Goal: Transaction & Acquisition: Book appointment/travel/reservation

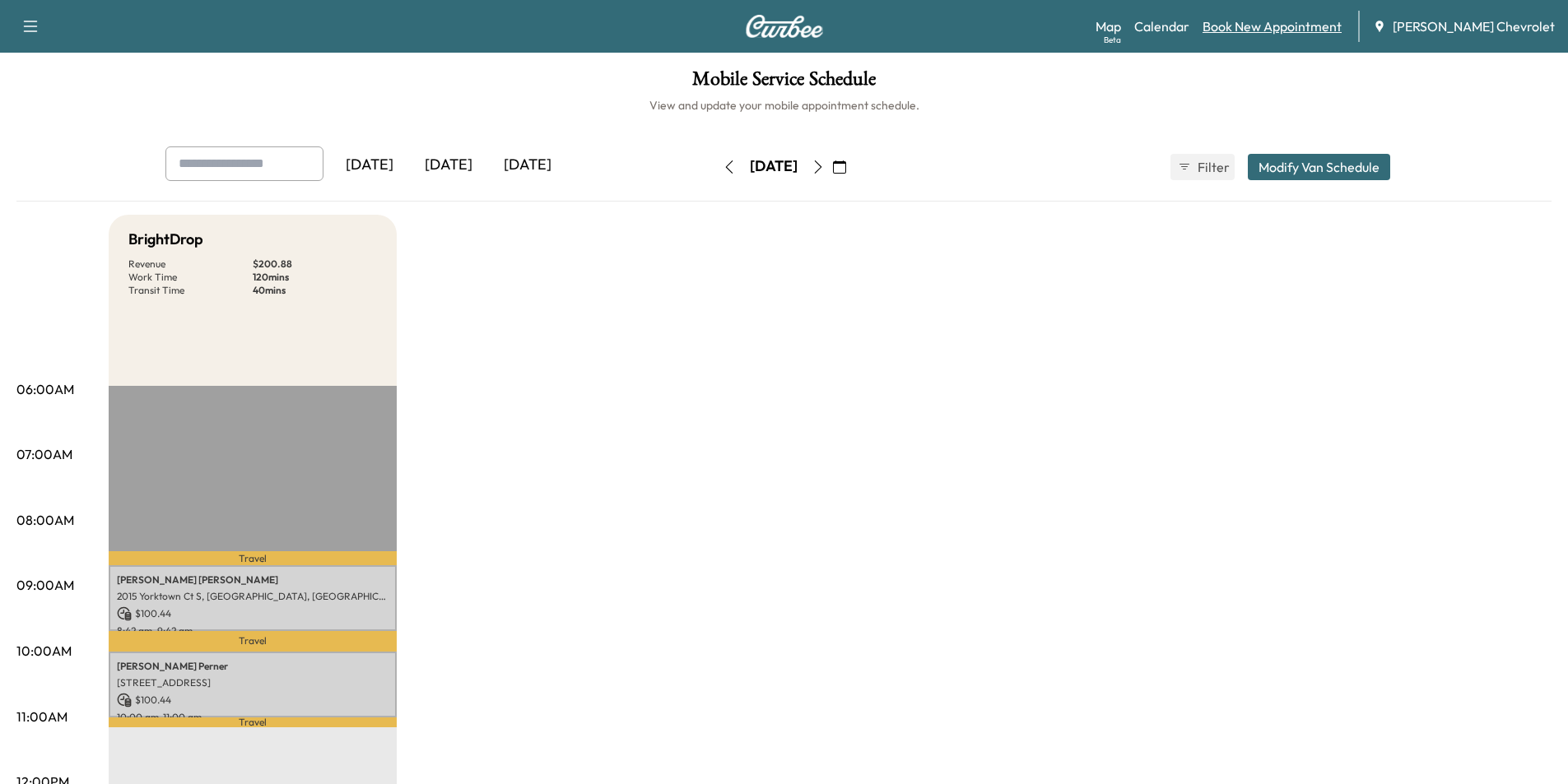
click at [1294, 28] on link "Book New Appointment" at bounding box center [1272, 27] width 139 height 20
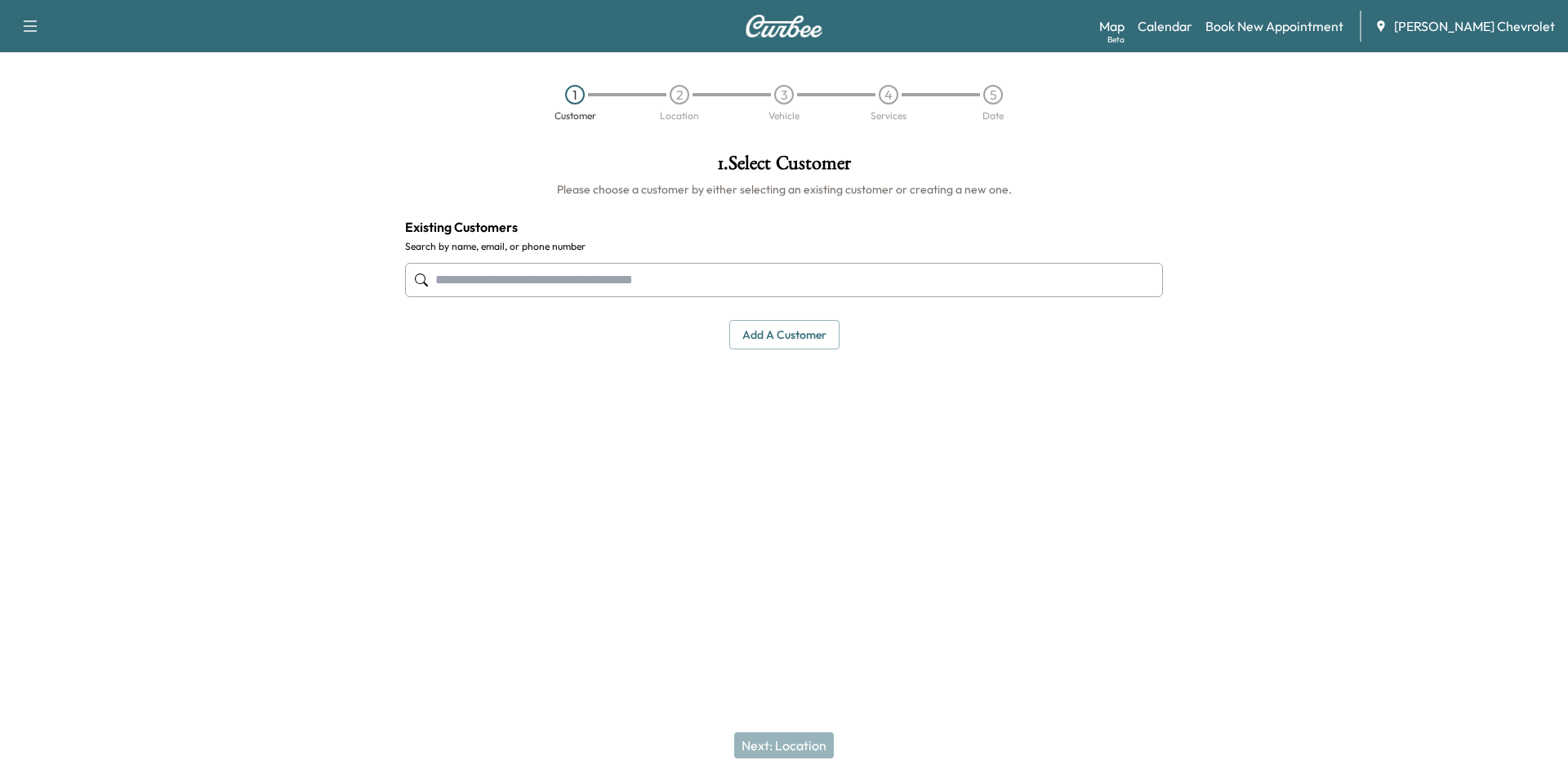
click at [725, 283] on input "text" at bounding box center [784, 280] width 758 height 34
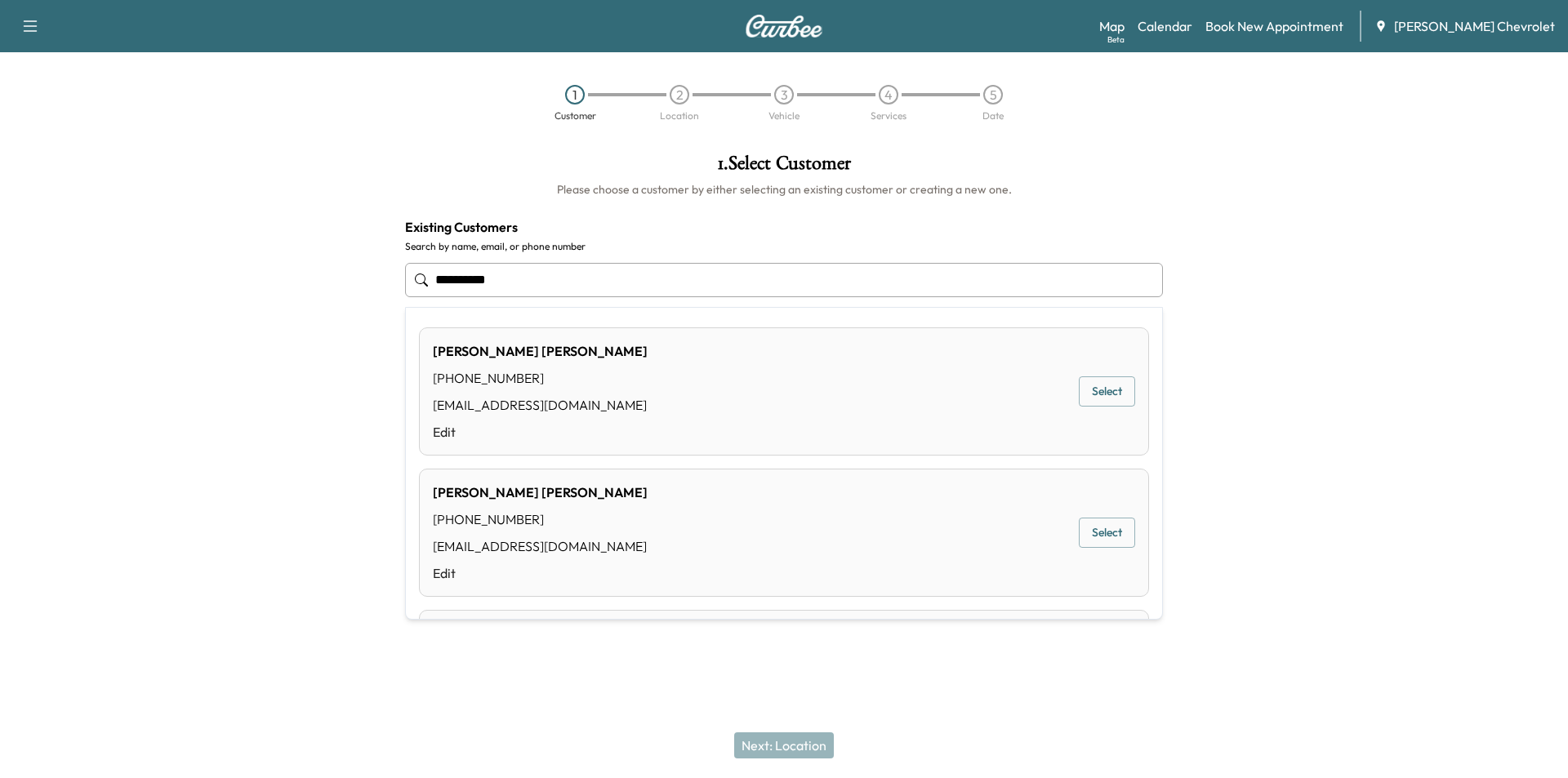
click at [1102, 388] on button "Select" at bounding box center [1106, 391] width 56 height 30
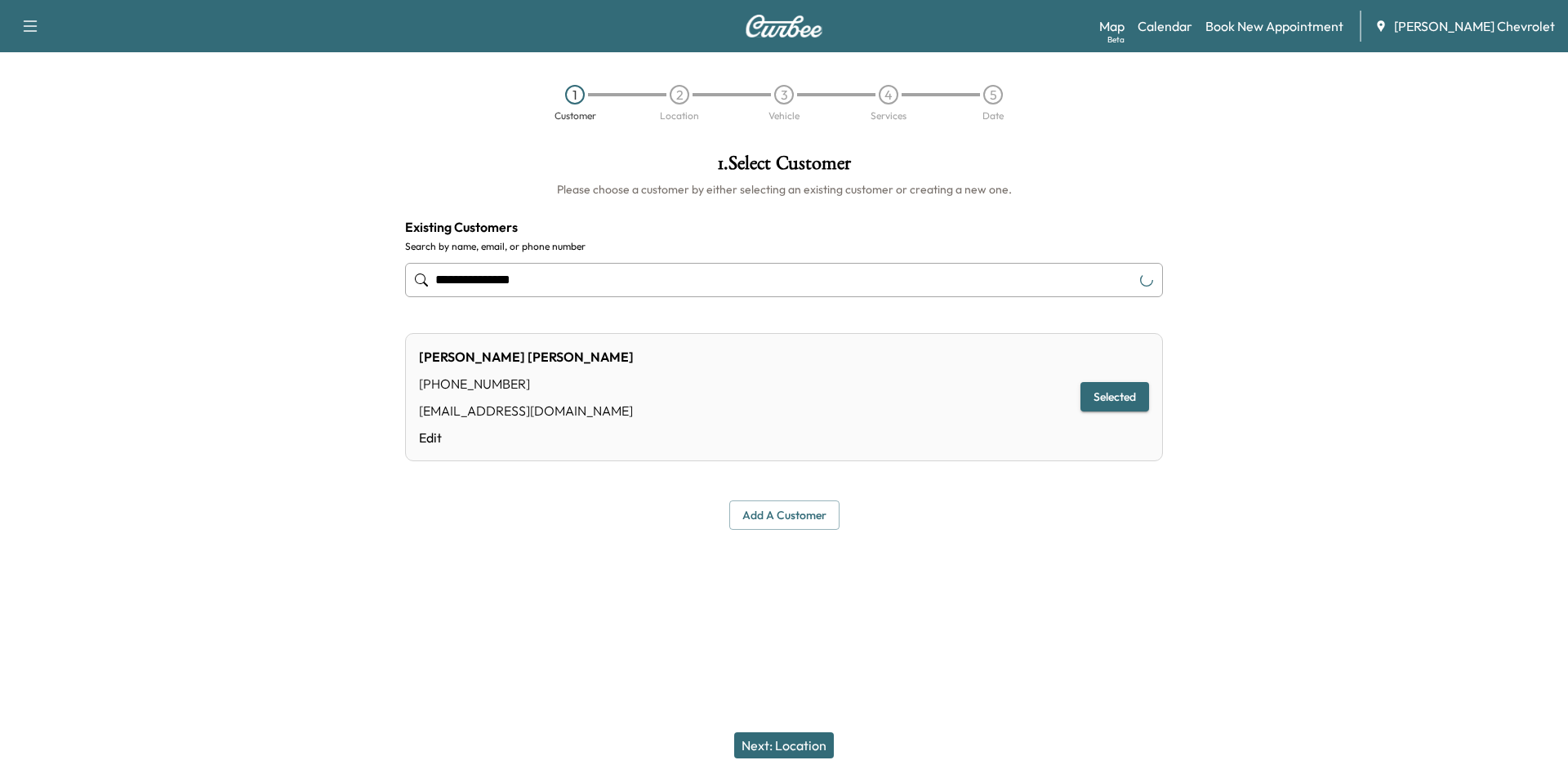
type input "**********"
click at [815, 746] on button "Next: Location" at bounding box center [784, 745] width 100 height 26
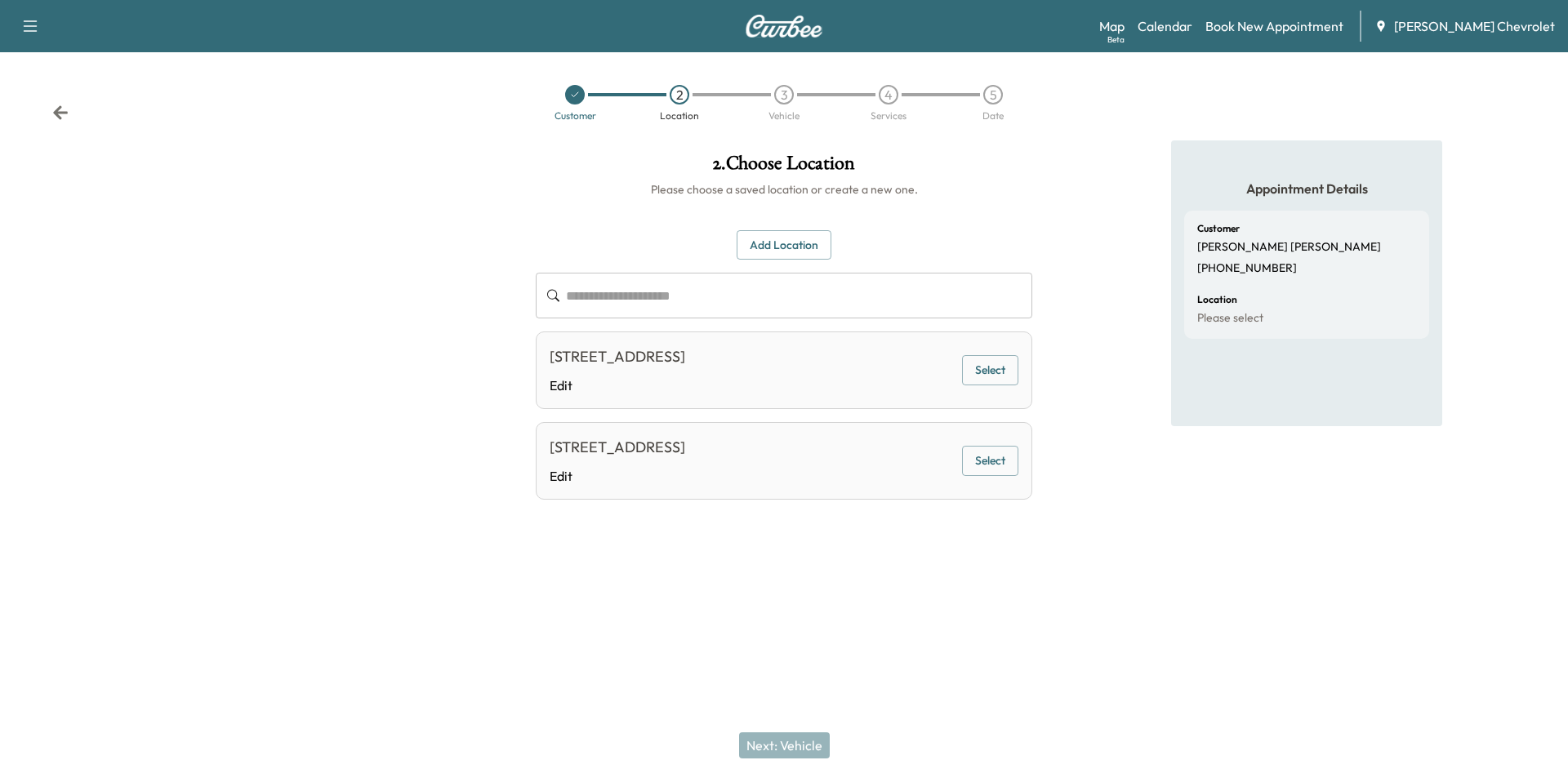
click at [996, 476] on button "Select" at bounding box center [990, 461] width 56 height 30
click at [777, 742] on button "Next: Vehicle" at bounding box center [784, 745] width 90 height 26
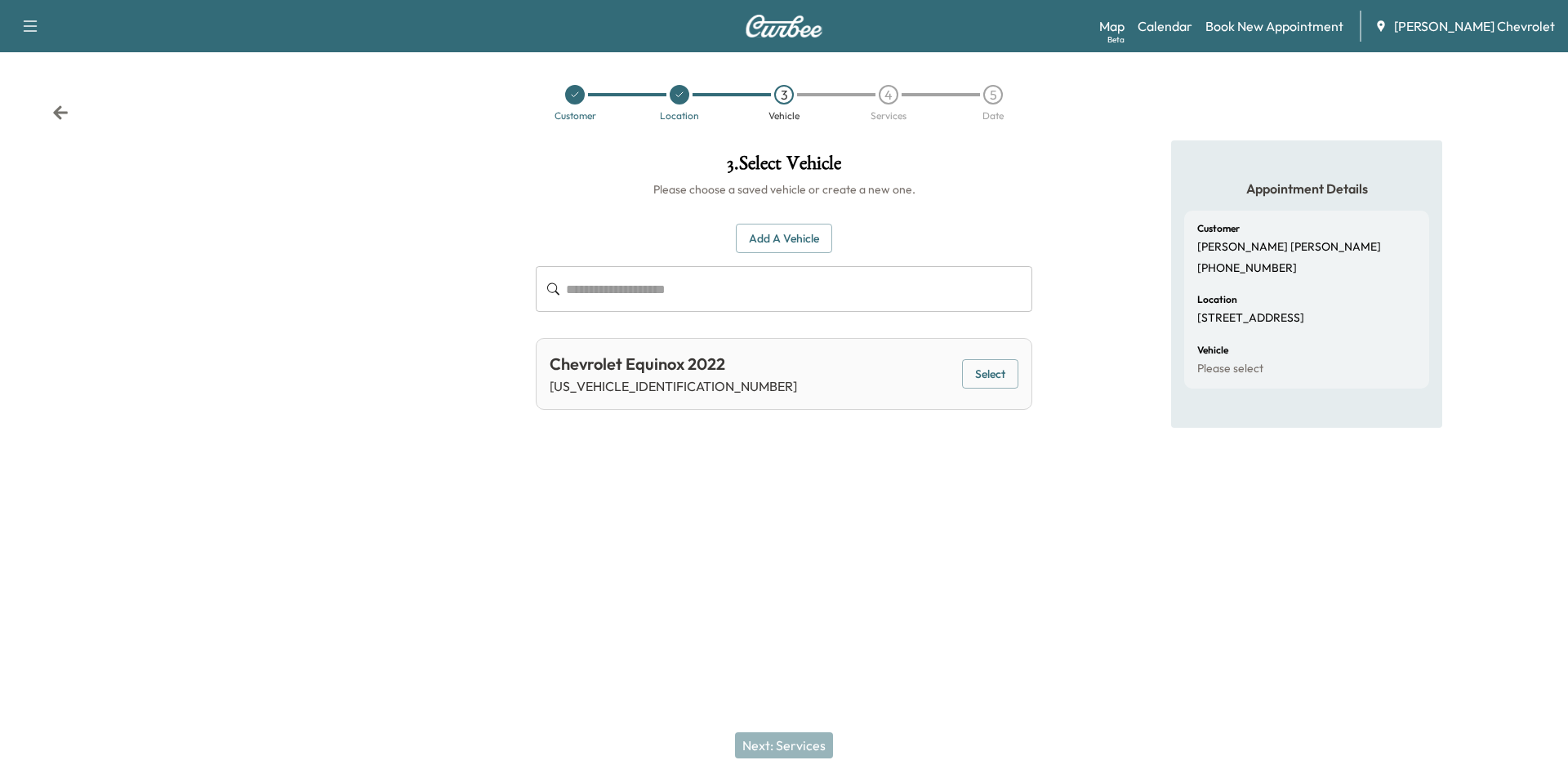
click at [575, 91] on icon at bounding box center [575, 95] width 10 height 10
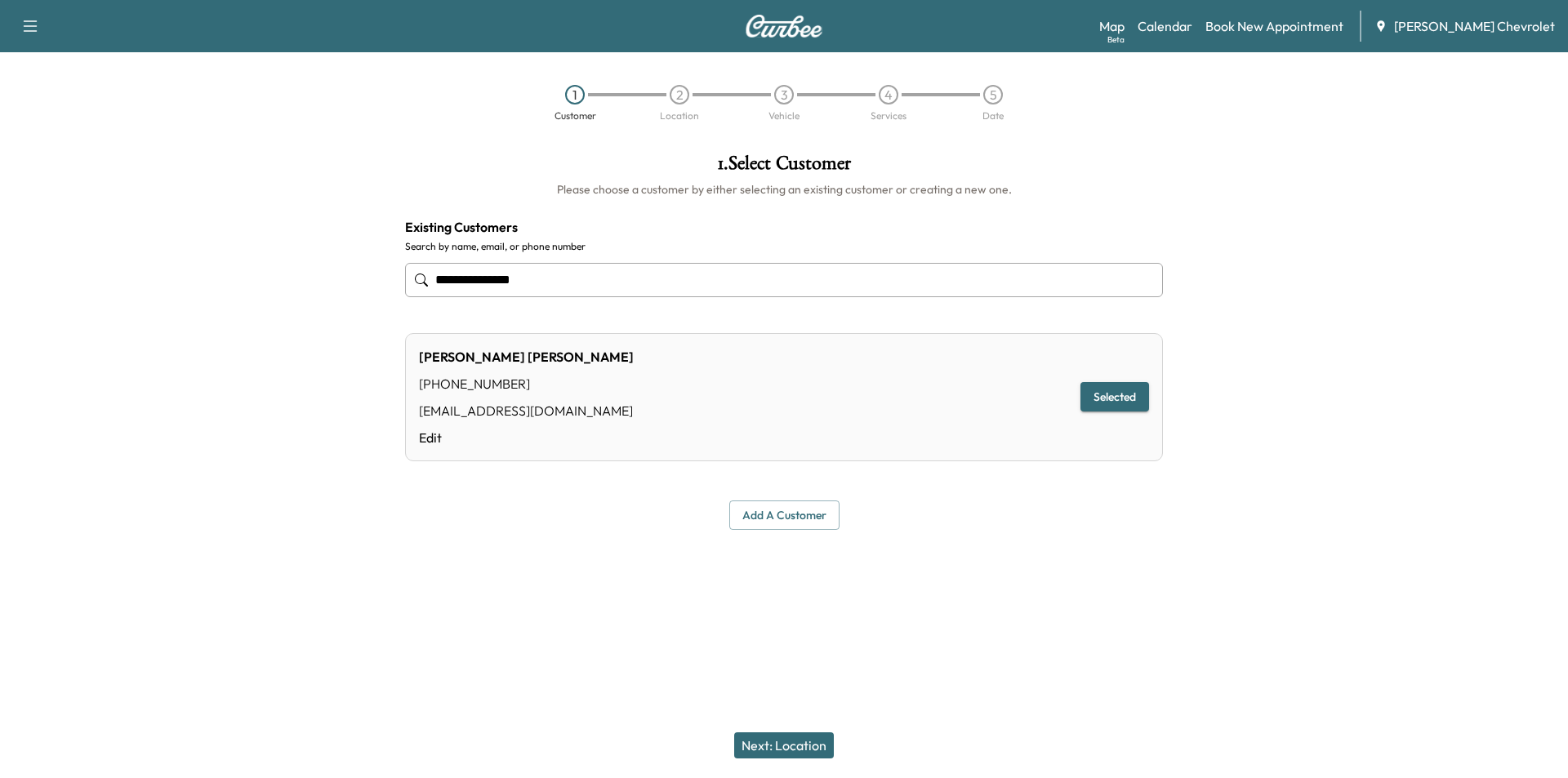
click at [535, 278] on input "**********" at bounding box center [784, 280] width 758 height 34
click at [539, 283] on input "**********" at bounding box center [784, 280] width 758 height 34
click at [1297, 32] on link "Book New Appointment" at bounding box center [1274, 27] width 138 height 20
click at [528, 277] on input "**********" at bounding box center [784, 280] width 758 height 34
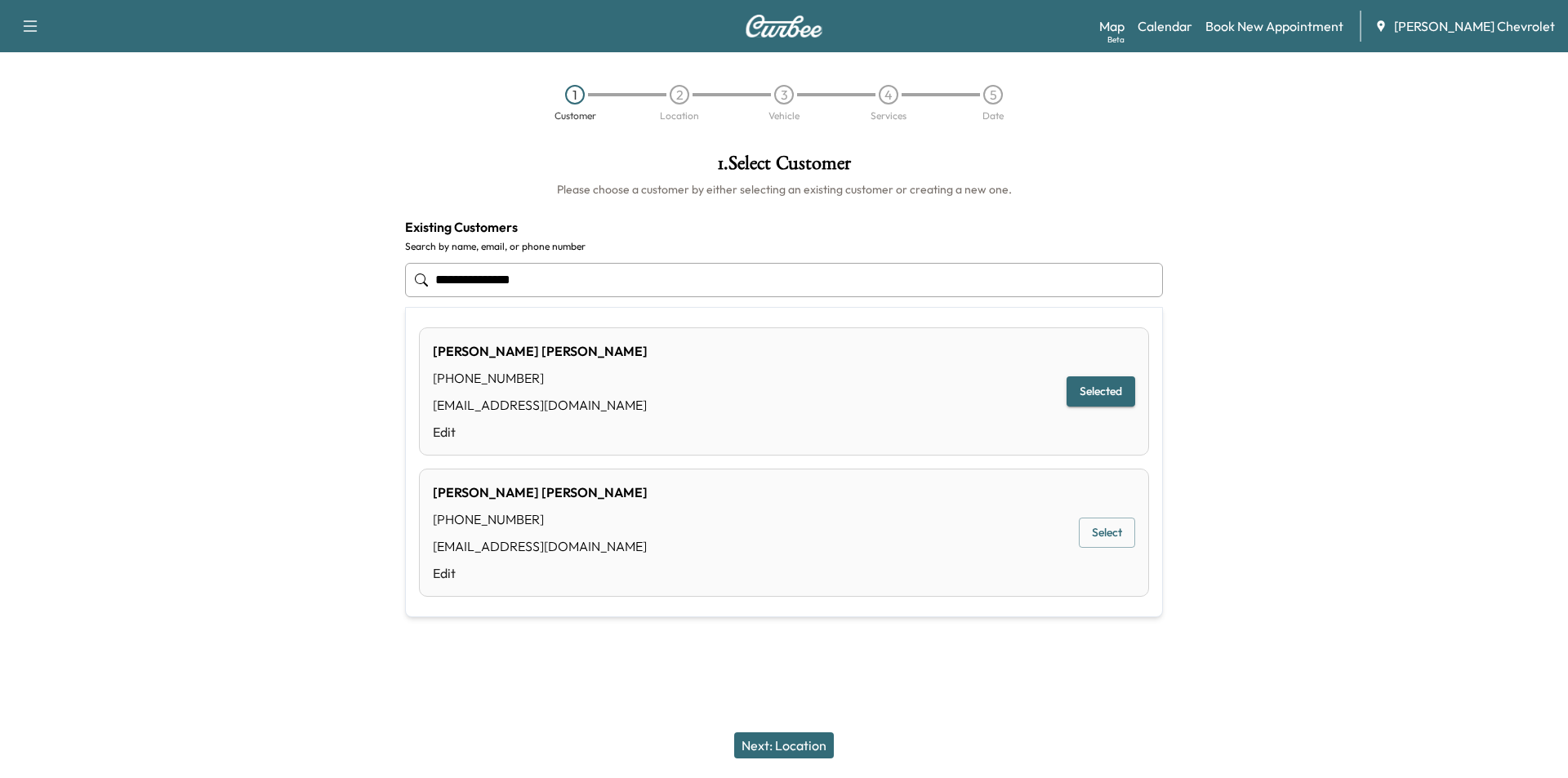
click at [1114, 530] on button "Select" at bounding box center [1106, 533] width 56 height 30
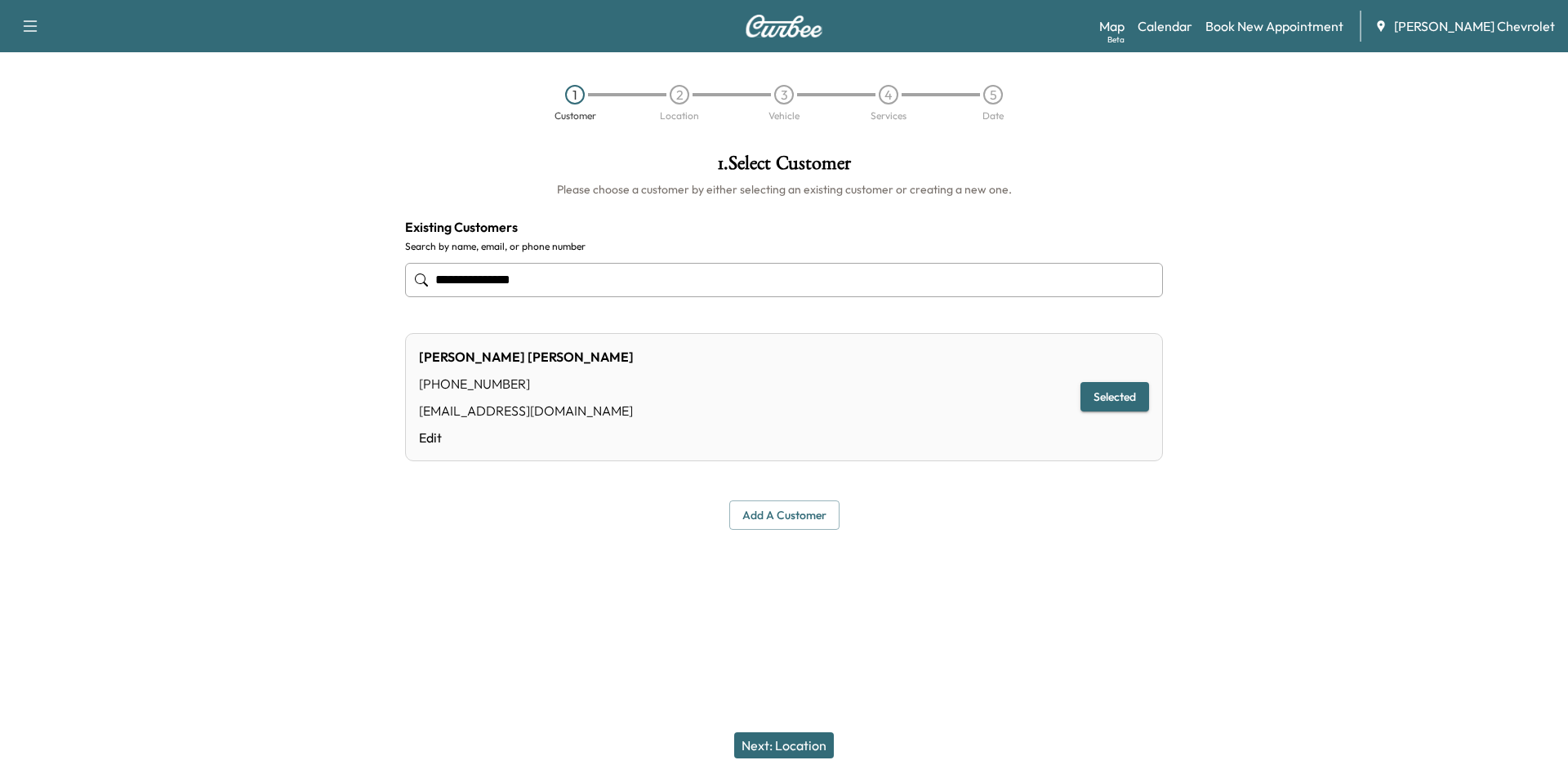
click at [809, 748] on button "Next: Location" at bounding box center [784, 745] width 100 height 26
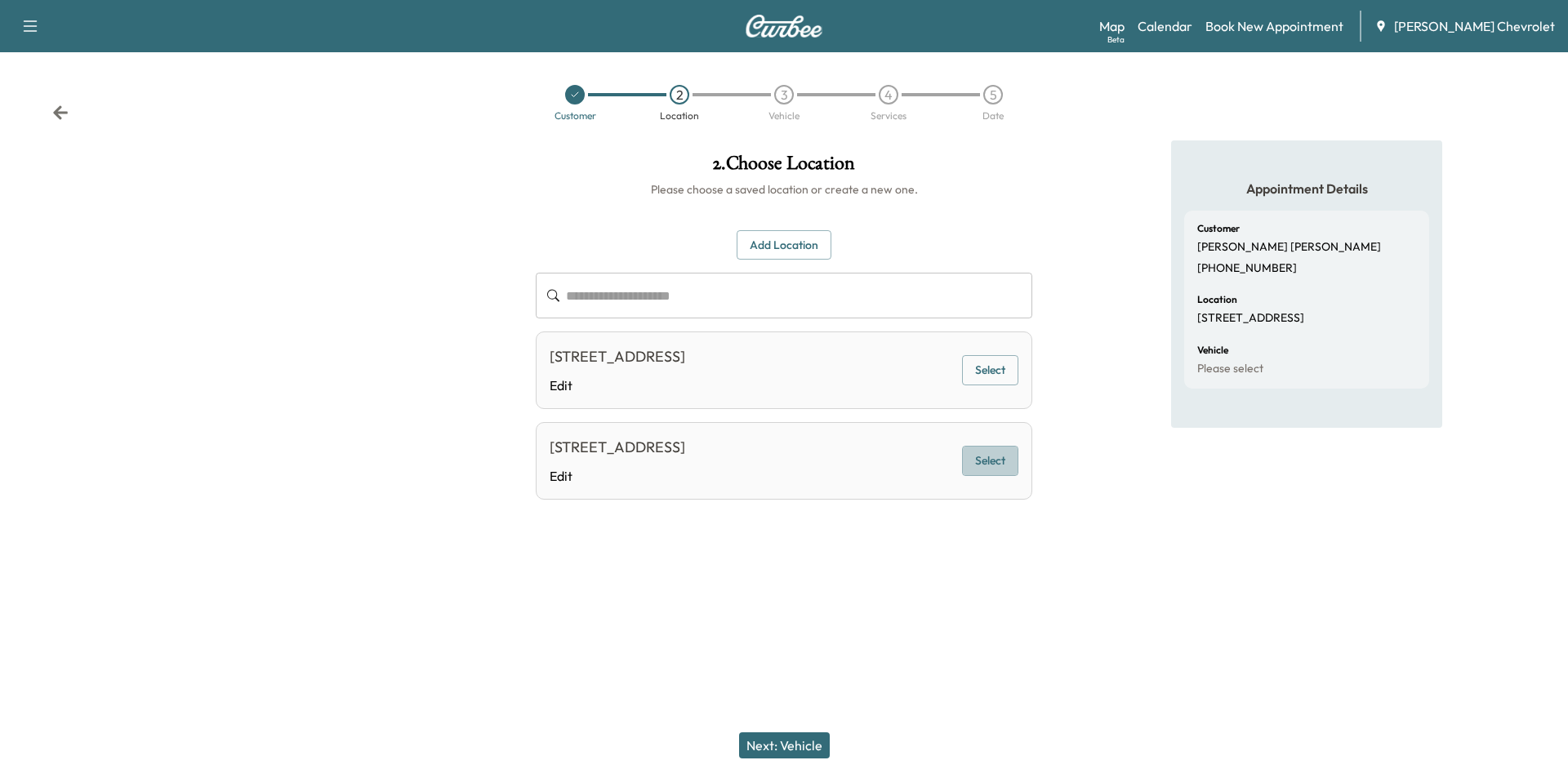
click at [1005, 474] on button "Select" at bounding box center [990, 461] width 56 height 30
click at [753, 731] on div "Next: Vehicle" at bounding box center [784, 746] width 1568 height 66
click at [758, 743] on button "Next: Vehicle" at bounding box center [784, 745] width 90 height 26
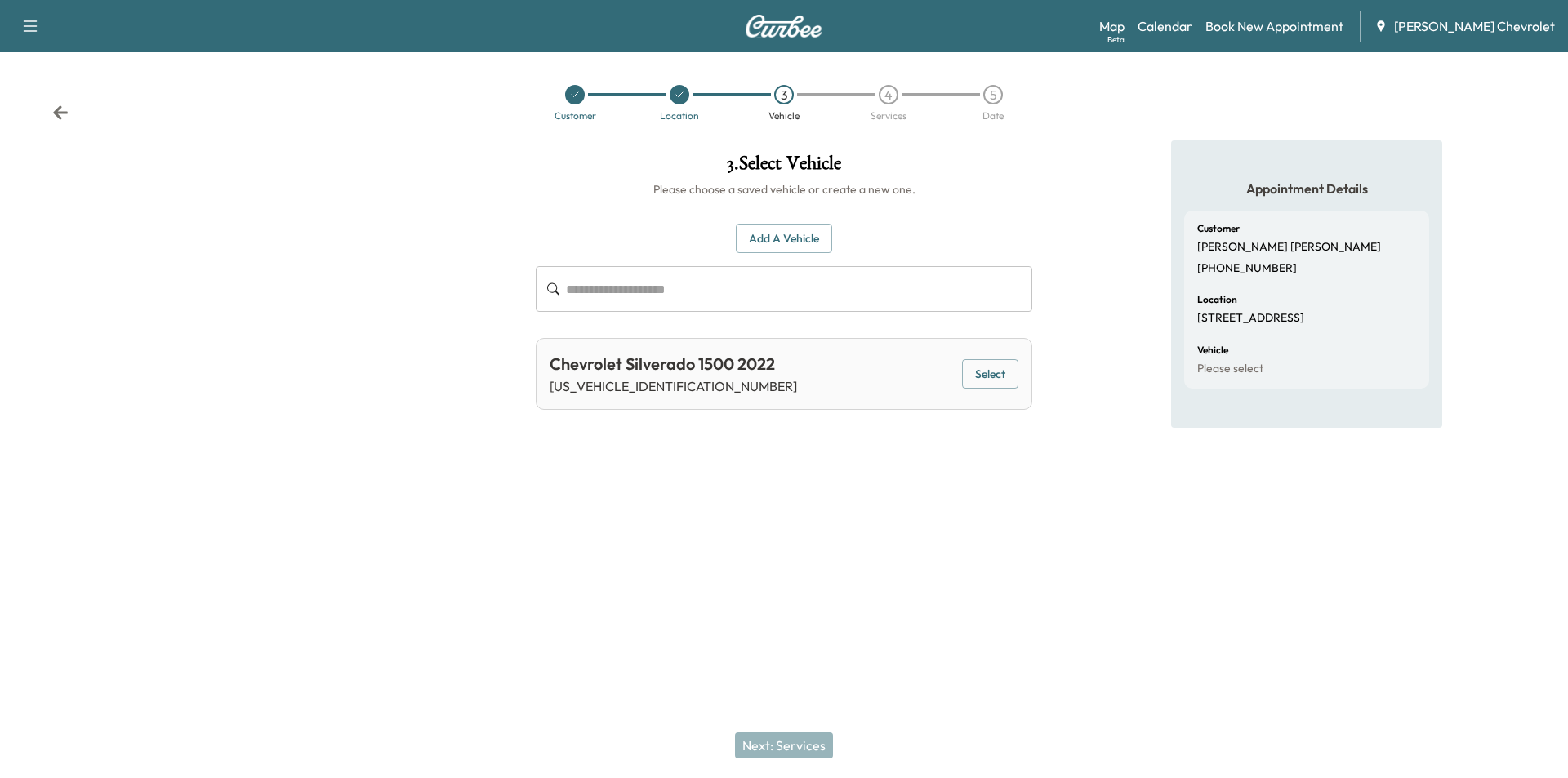
click at [995, 376] on button "Select" at bounding box center [990, 374] width 56 height 30
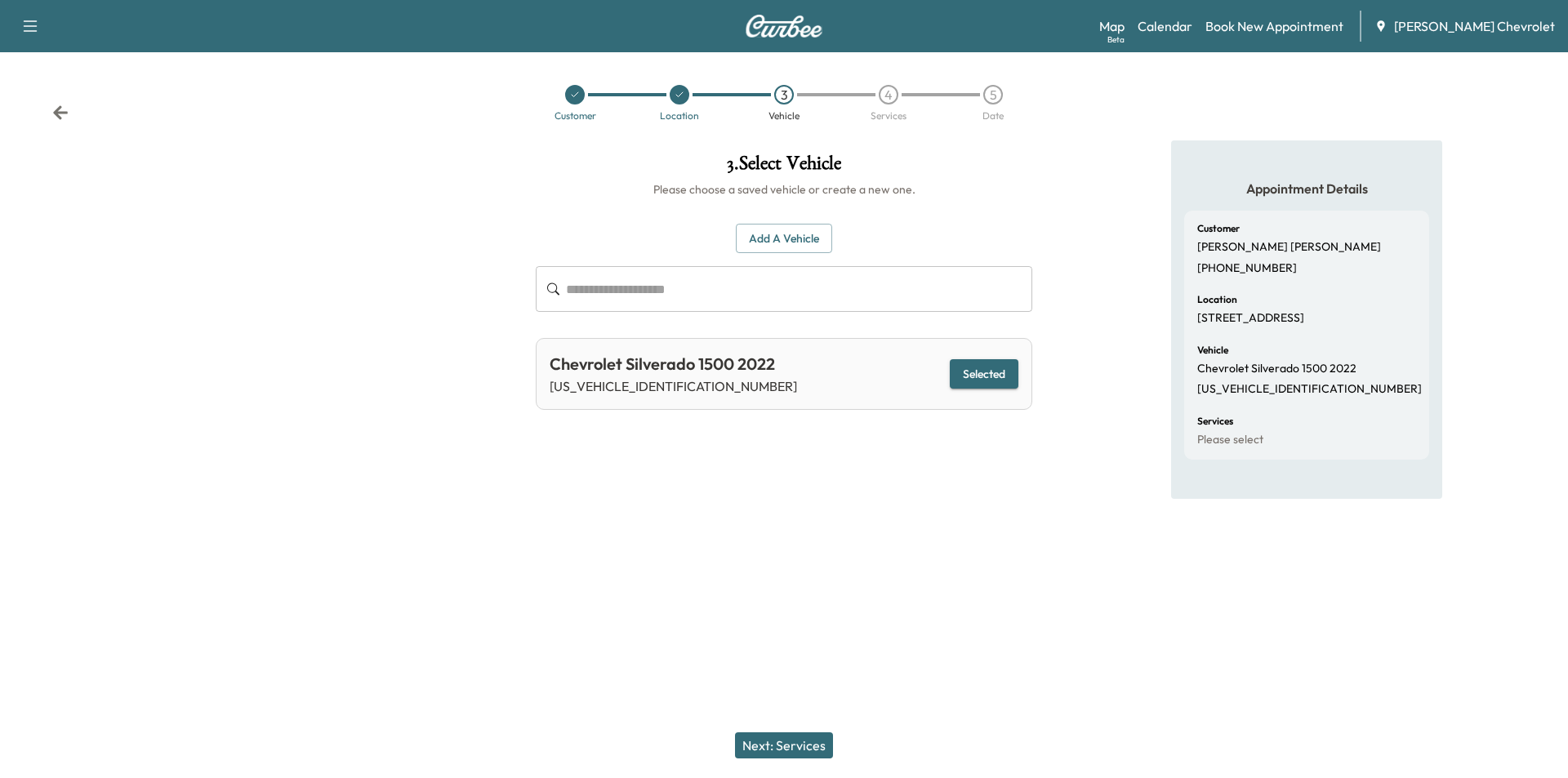
click at [789, 741] on button "Next: Services" at bounding box center [784, 745] width 98 height 26
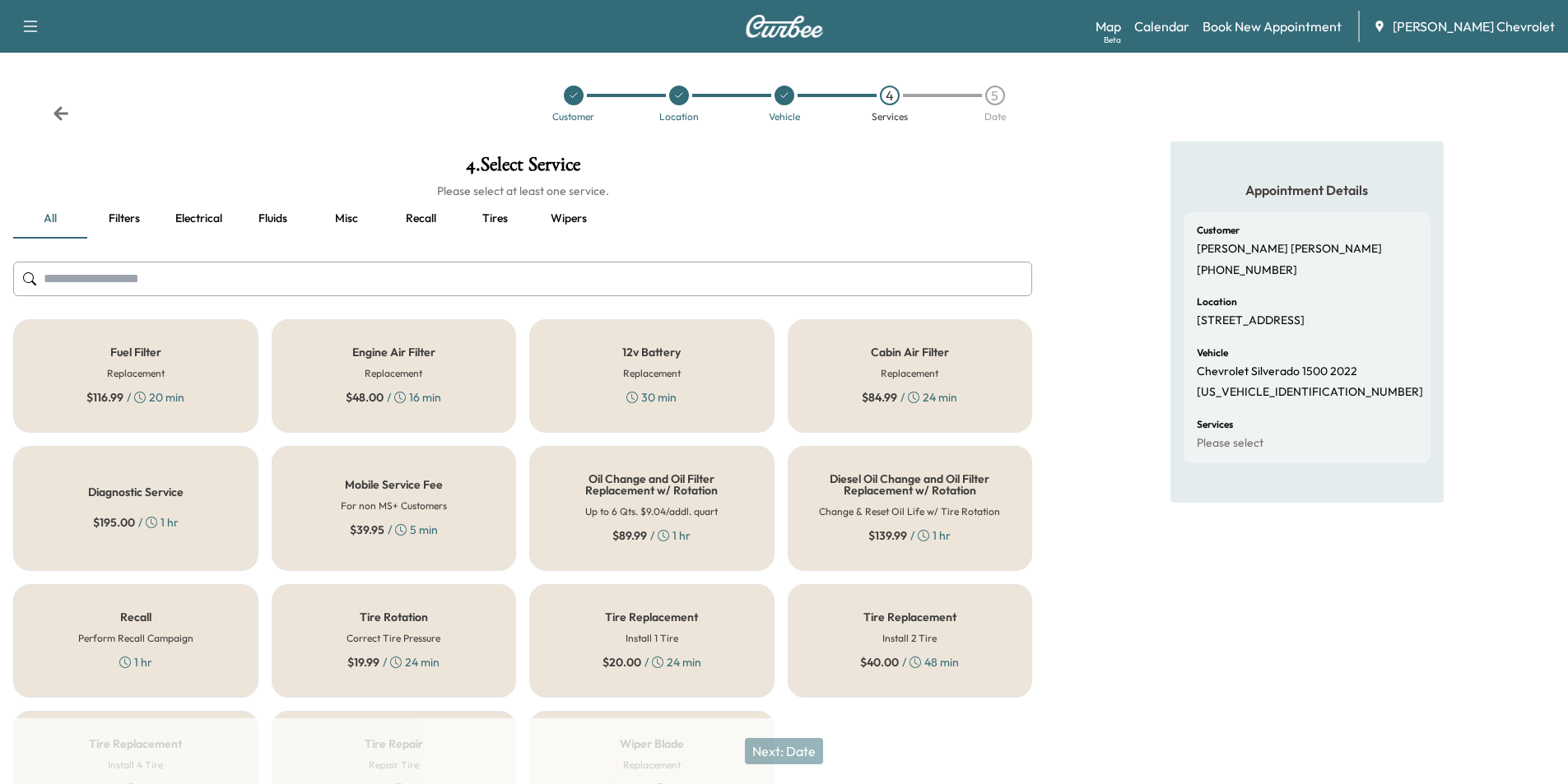
click at [1273, 400] on p "[US_VEHICLE_IDENTIFICATION_NUMBER]" at bounding box center [1309, 392] width 227 height 15
copy p "[US_VEHICLE_IDENTIFICATION_NUMBER]"
click at [660, 512] on h6 "Up to 6 Qts. $9.04/addl. quart" at bounding box center [651, 512] width 132 height 15
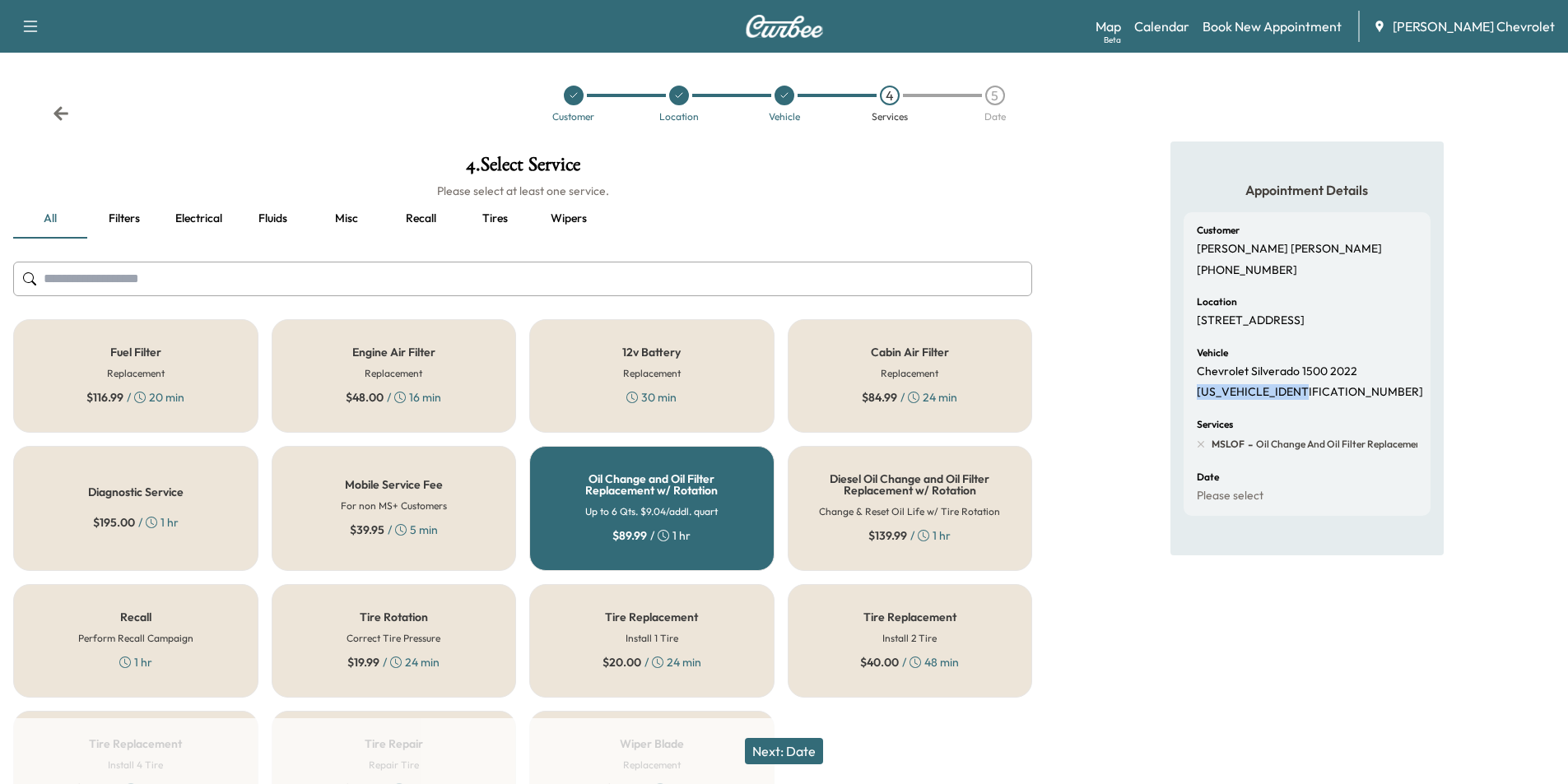
click at [803, 756] on button "Next: Date" at bounding box center [783, 751] width 78 height 26
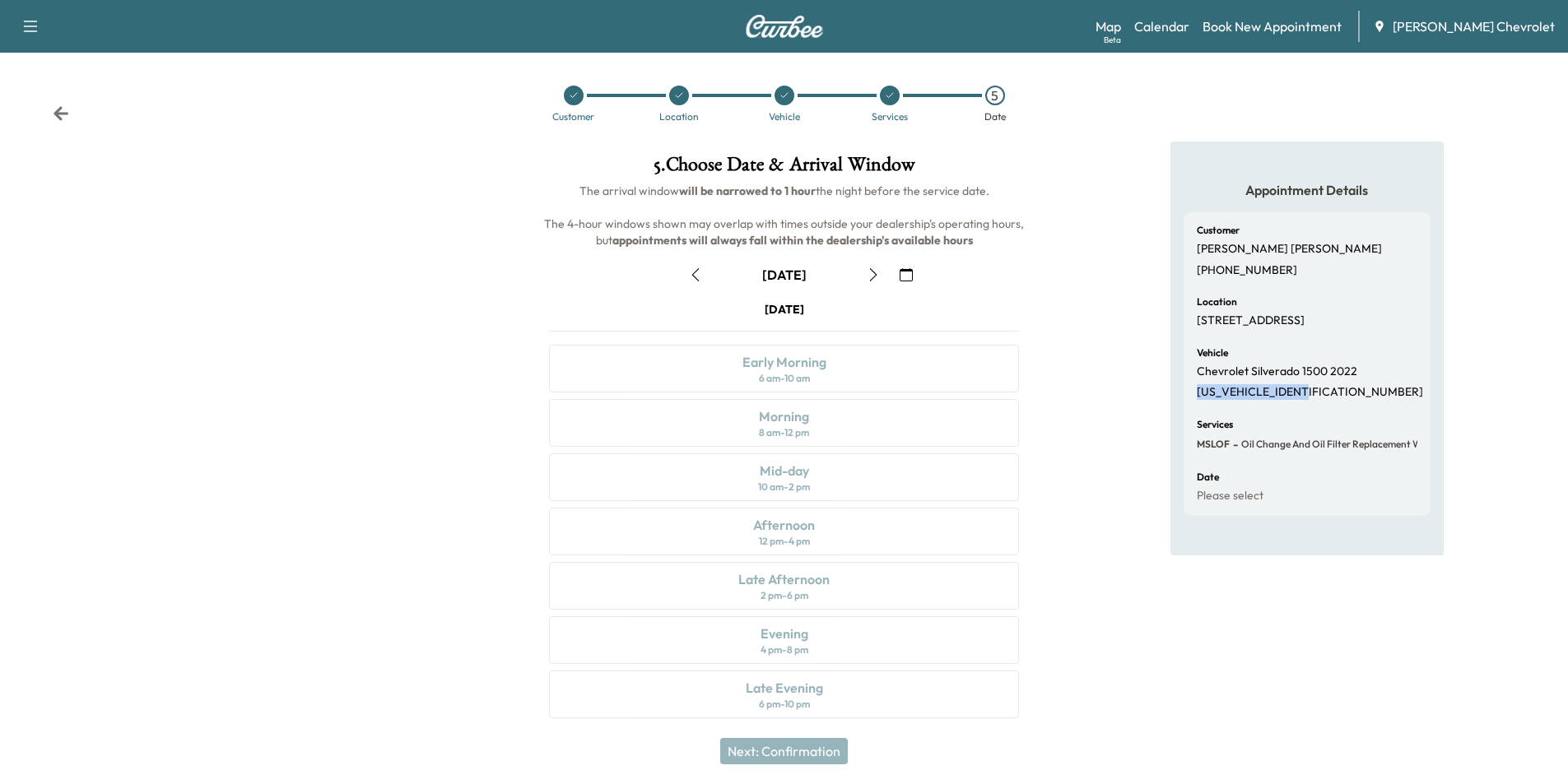
click at [873, 276] on icon "button" at bounding box center [874, 275] width 13 height 13
click at [876, 275] on icon "button" at bounding box center [873, 275] width 8 height 13
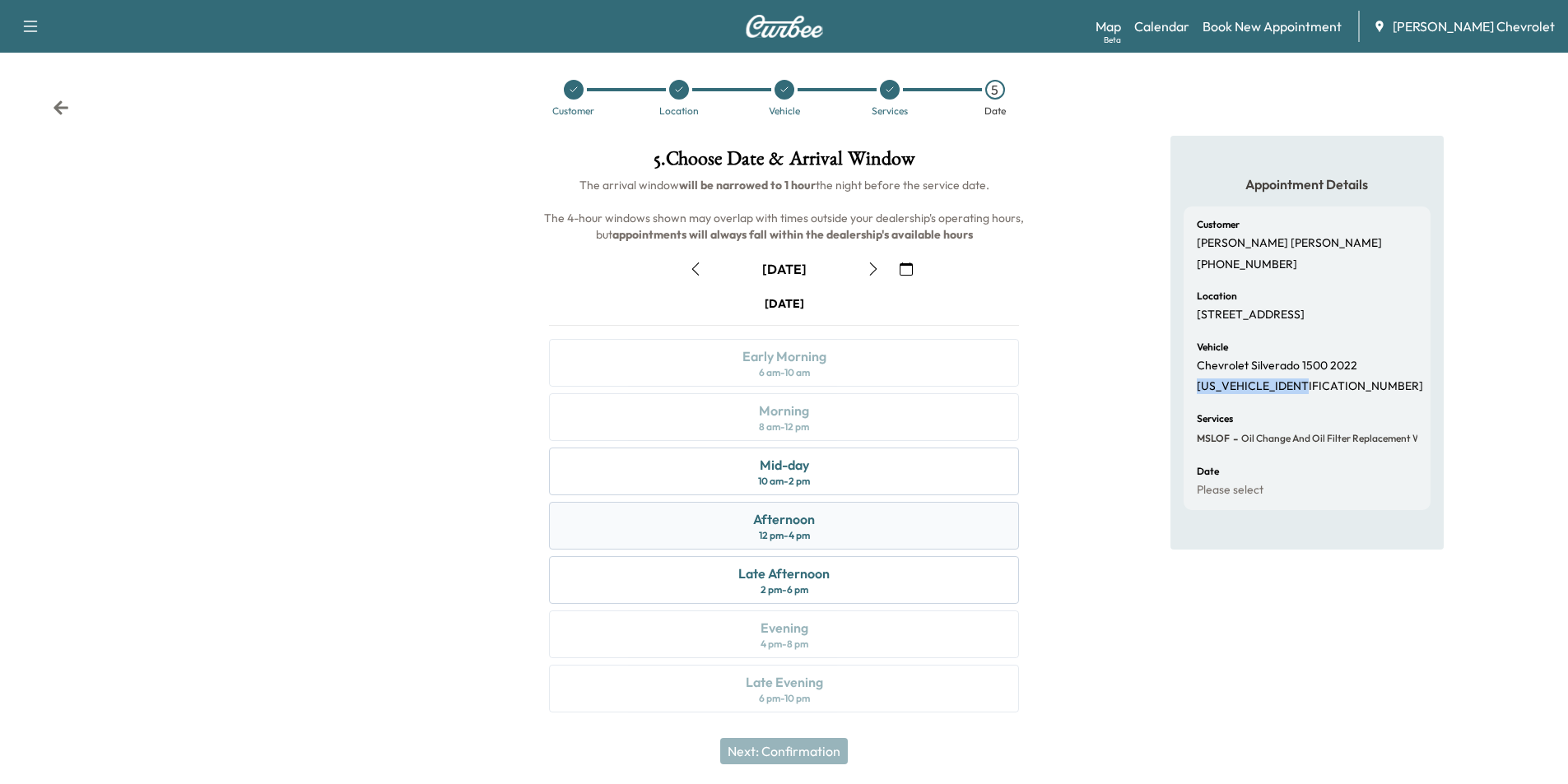
scroll to position [7, 0]
click at [874, 268] on icon "button" at bounding box center [874, 269] width 13 height 13
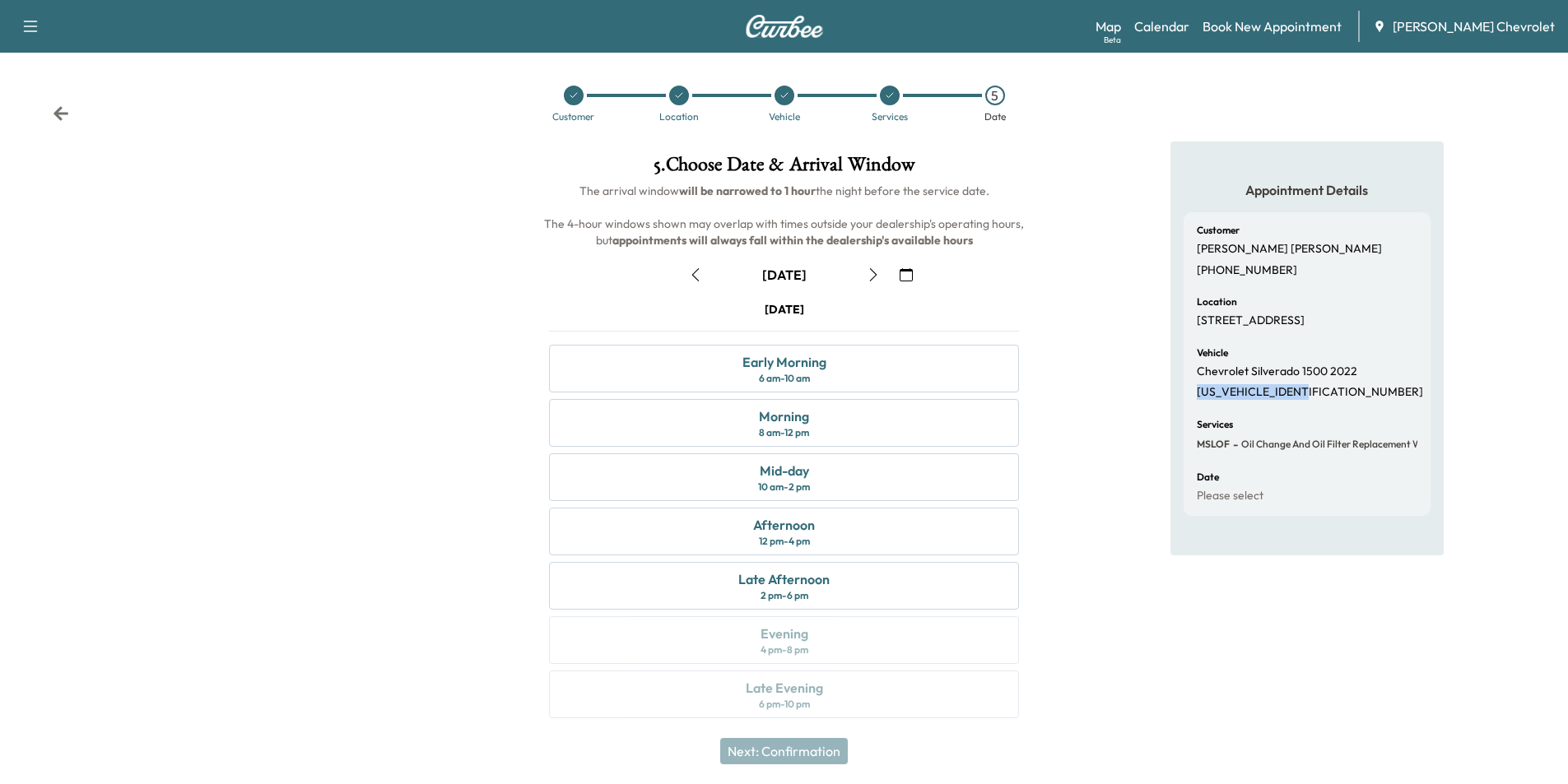
click at [692, 271] on icon "button" at bounding box center [695, 275] width 13 height 13
click at [1189, 25] on link "Calendar" at bounding box center [1161, 27] width 55 height 20
